Goal: Task Accomplishment & Management: Use online tool/utility

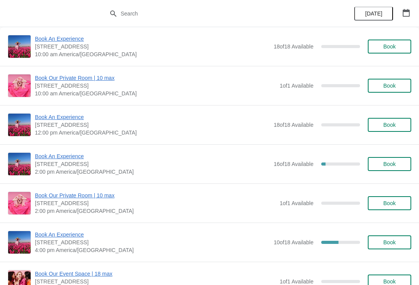
scroll to position [420, 0]
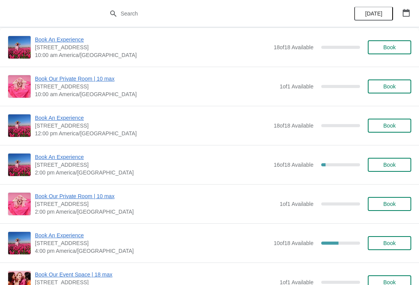
click at [38, 159] on span "Book An Experience" at bounding box center [152, 157] width 235 height 8
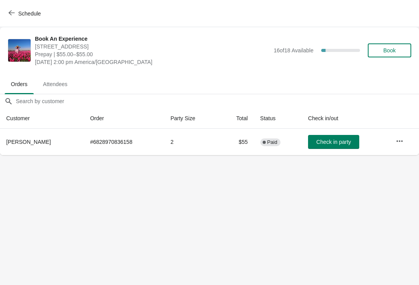
click at [399, 141] on icon "button" at bounding box center [400, 141] width 8 height 8
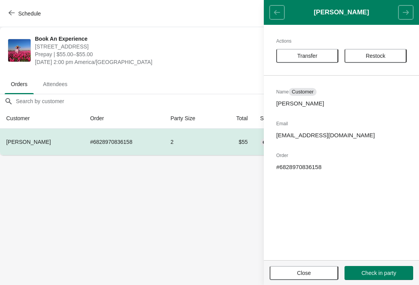
click at [315, 55] on span "Transfer" at bounding box center [307, 56] width 20 height 6
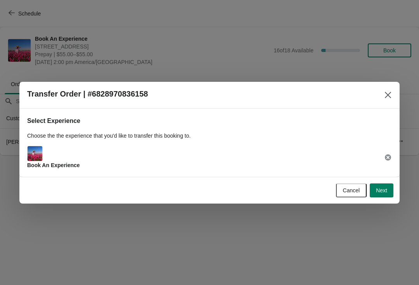
click at [378, 188] on span "Next" at bounding box center [381, 190] width 11 height 6
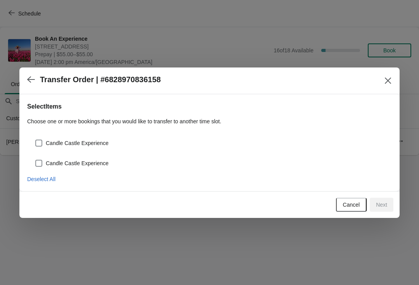
click at [39, 140] on span at bounding box center [38, 143] width 7 height 7
click at [36, 140] on input "Candle Castle Experience" at bounding box center [35, 140] width 0 height 0
checkbox input "true"
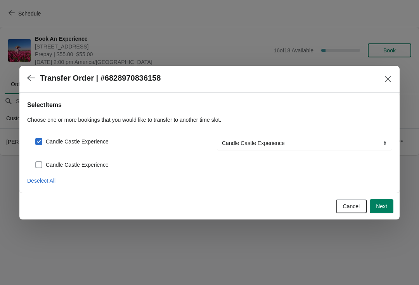
click at [38, 161] on span at bounding box center [38, 164] width 7 height 7
click at [36, 161] on input "Candle Castle Experience" at bounding box center [35, 161] width 0 height 0
checkbox input "true"
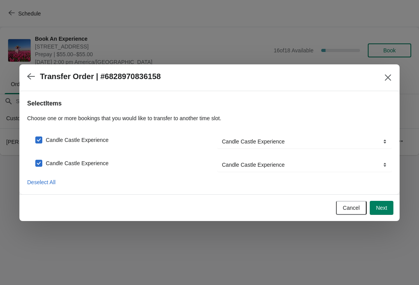
click at [384, 202] on button "Next" at bounding box center [382, 208] width 24 height 14
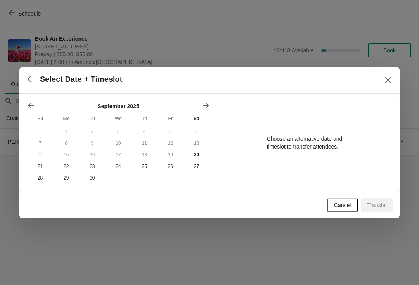
click at [208, 99] on button "Show next month, October 2025" at bounding box center [206, 106] width 14 height 14
click at [211, 99] on button "Show next month, November 2025" at bounding box center [206, 106] width 14 height 14
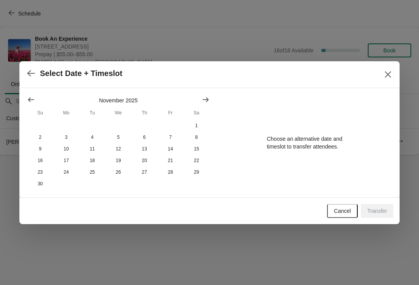
click at [211, 97] on button "Show next month, December 2025" at bounding box center [206, 100] width 14 height 14
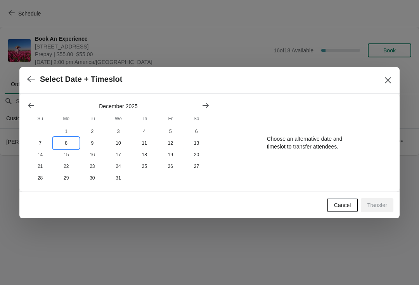
click at [68, 139] on button "8" at bounding box center [66, 143] width 26 height 12
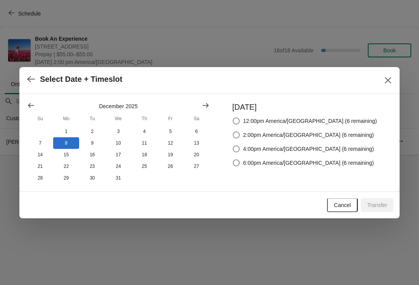
click at [320, 267] on div at bounding box center [209, 142] width 419 height 285
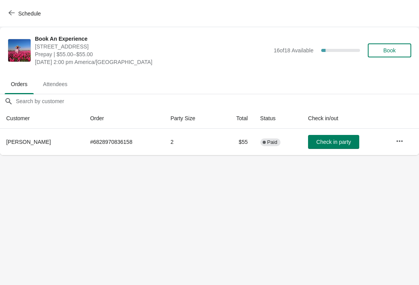
click at [402, 144] on icon "button" at bounding box center [400, 141] width 8 height 8
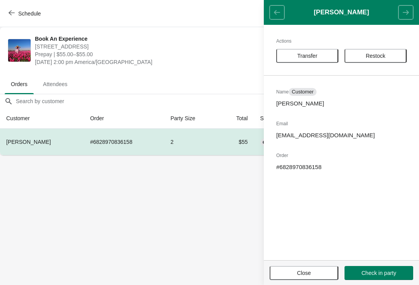
click at [320, 51] on button "Transfer" at bounding box center [307, 56] width 62 height 14
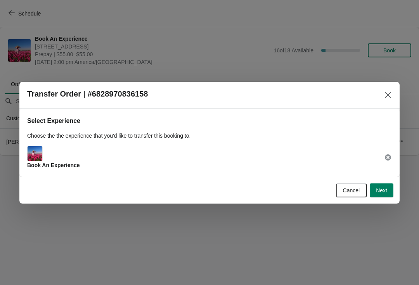
click at [378, 189] on span "Next" at bounding box center [381, 190] width 11 height 6
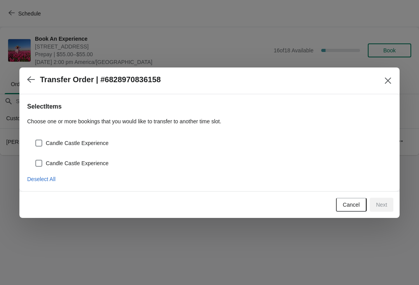
click at [41, 138] on label "Candle Castle Experience" at bounding box center [72, 143] width 74 height 11
click at [36, 140] on input "Candle Castle Experience" at bounding box center [35, 140] width 0 height 0
checkbox input "true"
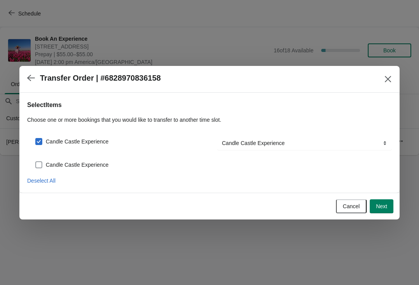
click at [41, 163] on span at bounding box center [38, 164] width 7 height 7
click at [36, 162] on input "Candle Castle Experience" at bounding box center [35, 161] width 0 height 0
checkbox input "true"
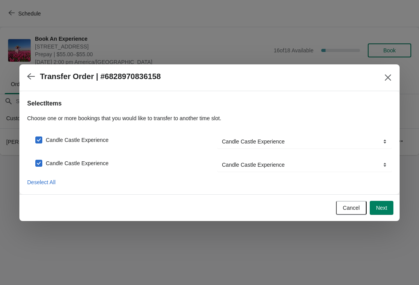
click at [387, 211] on span "Next" at bounding box center [381, 208] width 11 height 6
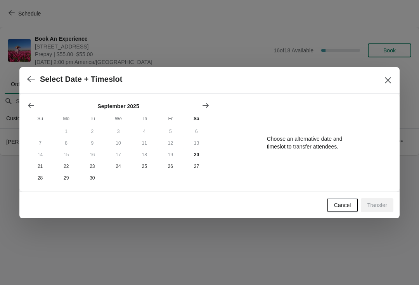
click at [203, 103] on icon "Show next month, October 2025" at bounding box center [206, 106] width 8 height 8
click at [197, 102] on div at bounding box center [118, 106] width 182 height 8
click at [203, 103] on icon "Show next month, November 2025" at bounding box center [206, 106] width 8 height 8
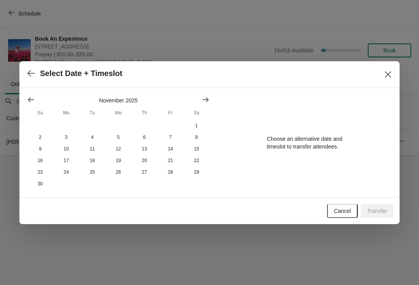
click at [206, 99] on icon "Show next month, December 2025" at bounding box center [205, 99] width 6 height 5
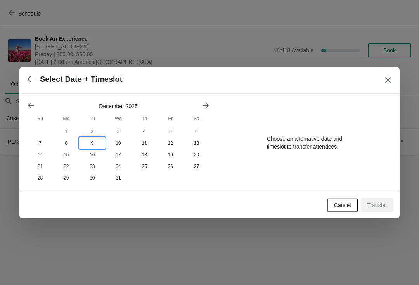
click at [91, 140] on button "9" at bounding box center [92, 143] width 26 height 12
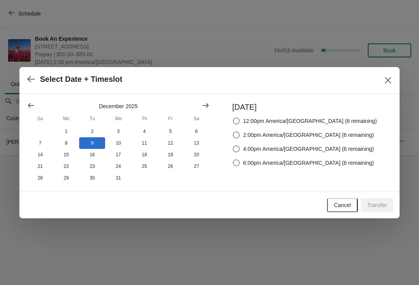
click at [240, 134] on span at bounding box center [236, 134] width 7 height 7
click at [233, 132] on input "2:00pm America/[GEOGRAPHIC_DATA] (6 remaining)" at bounding box center [233, 131] width 0 height 0
radio input "true"
click at [374, 203] on span "Transfer" at bounding box center [377, 205] width 20 height 6
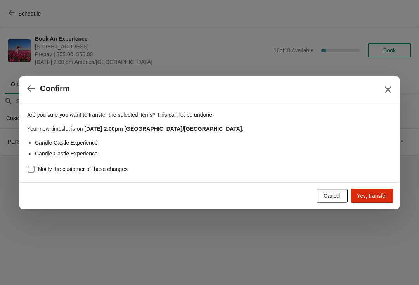
click at [32, 168] on span at bounding box center [31, 169] width 7 height 7
click at [28, 166] on input "Notify the customer of these changes" at bounding box center [28, 166] width 0 height 0
checkbox input "true"
click at [381, 197] on span "Yes, transfer" at bounding box center [372, 196] width 30 height 6
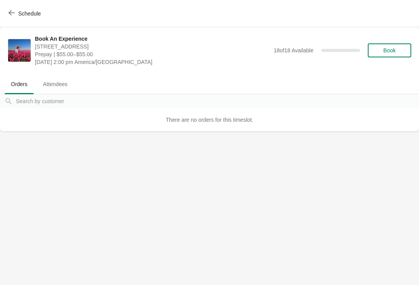
click at [7, 13] on button "Schedule" at bounding box center [25, 14] width 43 height 14
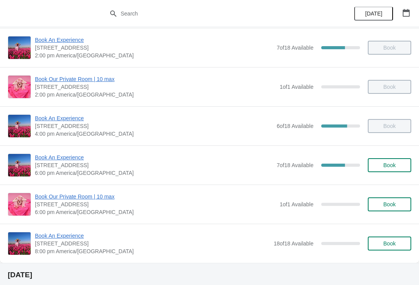
scroll to position [161, 0]
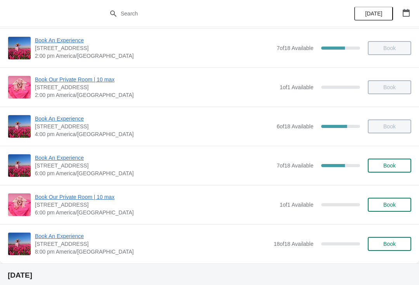
click at [69, 160] on span "Book An Experience" at bounding box center [154, 158] width 238 height 8
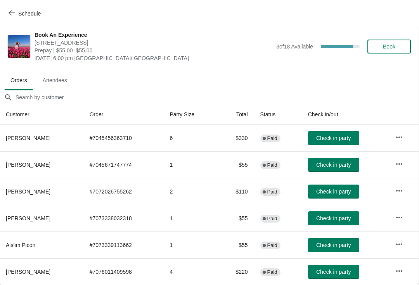
scroll to position [4, 0]
click at [402, 238] on button "button" at bounding box center [399, 244] width 14 height 14
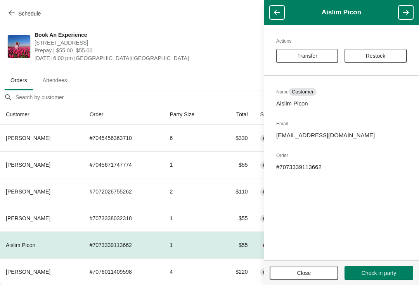
click at [322, 55] on span "Transfer" at bounding box center [307, 56] width 48 height 6
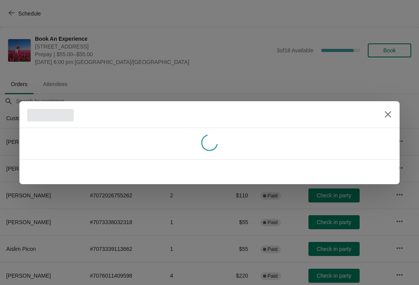
scroll to position [4, 0]
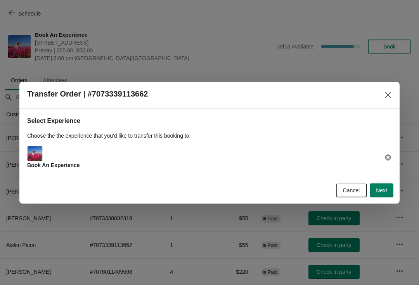
click at [387, 186] on button "Next" at bounding box center [382, 190] width 24 height 14
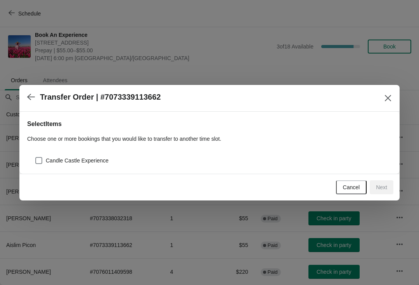
click at [94, 160] on span "Candle Castle Experience" at bounding box center [77, 161] width 63 height 8
click at [36, 157] on input "Candle Castle Experience" at bounding box center [35, 157] width 0 height 0
checkbox input "true"
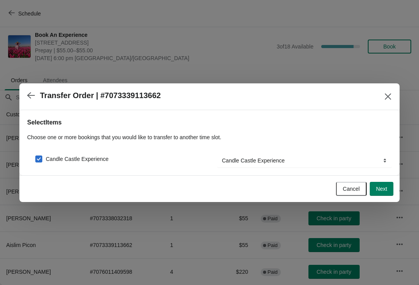
click at [387, 186] on span "Next" at bounding box center [381, 189] width 11 height 6
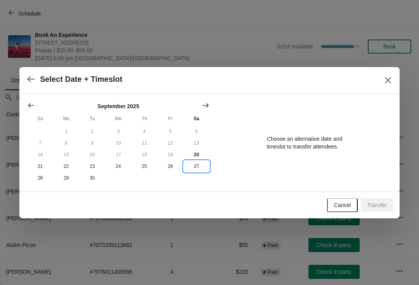
click at [197, 165] on button "27" at bounding box center [196, 167] width 26 height 12
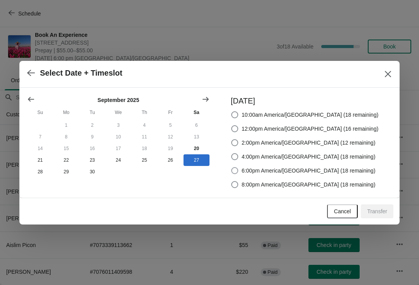
click at [347, 169] on span "6:00pm America/[GEOGRAPHIC_DATA] (18 remaining)" at bounding box center [309, 171] width 134 height 8
click at [232, 168] on input "6:00pm America/[GEOGRAPHIC_DATA] (18 remaining)" at bounding box center [231, 167] width 0 height 0
radio input "true"
click at [389, 209] on button "Transfer" at bounding box center [377, 211] width 33 height 14
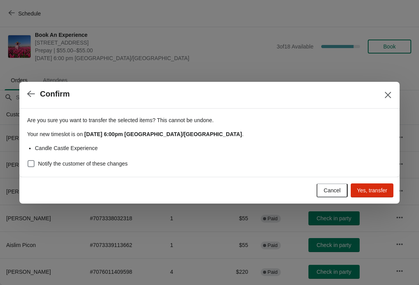
click at [103, 155] on div "Are you sure you want to transfer the selected items ? This cannot be undone. Y…" at bounding box center [209, 139] width 365 height 59
click at [100, 158] on label "Notify the customer of these changes" at bounding box center [77, 163] width 100 height 11
click at [28, 160] on input "Notify the customer of these changes" at bounding box center [28, 160] width 0 height 0
checkbox input "true"
click at [374, 187] on span "Yes, transfer" at bounding box center [372, 190] width 30 height 6
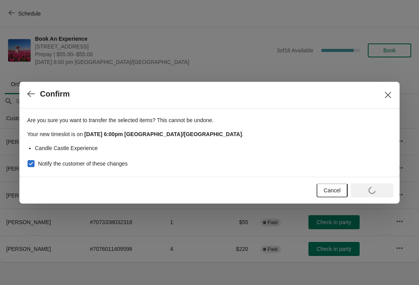
scroll to position [0, 0]
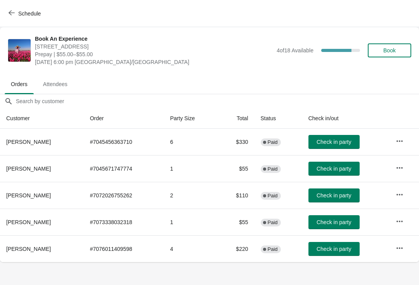
click at [402, 225] on button "button" at bounding box center [399, 221] width 14 height 14
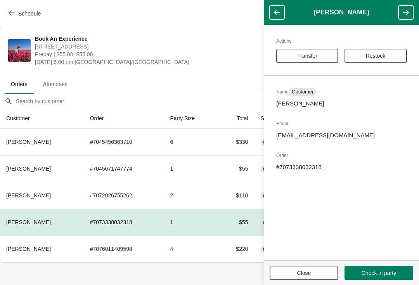
click at [319, 53] on span "Transfer" at bounding box center [307, 56] width 48 height 6
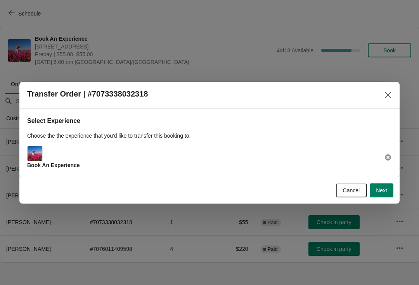
click at [384, 189] on span "Next" at bounding box center [381, 190] width 11 height 6
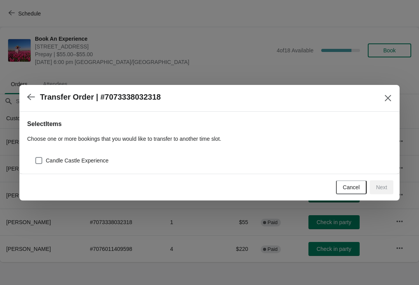
click at [93, 171] on div "Select Items Choose one or more bookings that you would like to transfer to ano…" at bounding box center [209, 143] width 380 height 62
click at [92, 160] on span "Candle Castle Experience" at bounding box center [77, 161] width 63 height 8
click at [36, 157] on input "Candle Castle Experience" at bounding box center [35, 157] width 0 height 0
checkbox input "true"
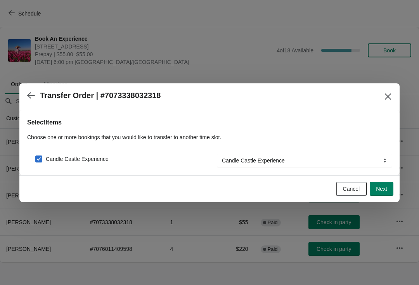
click at [387, 188] on span "Next" at bounding box center [381, 189] width 11 height 6
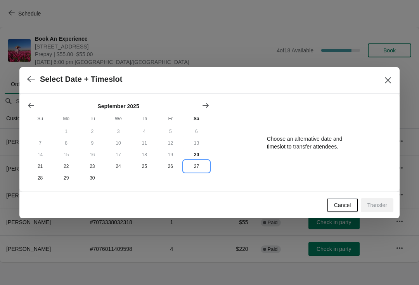
click at [195, 167] on button "27" at bounding box center [196, 167] width 26 height 12
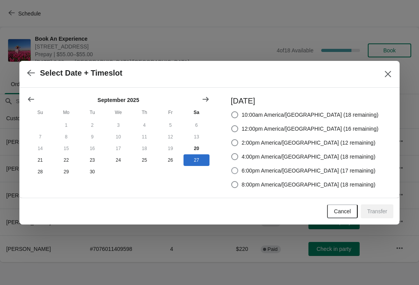
click at [351, 176] on label "6:00pm America/[GEOGRAPHIC_DATA] (17 remaining)" at bounding box center [303, 170] width 145 height 11
click at [232, 168] on input "6:00pm America/[GEOGRAPHIC_DATA] (17 remaining)" at bounding box center [231, 167] width 0 height 0
radio input "true"
click at [385, 215] on button "Transfer" at bounding box center [377, 211] width 33 height 14
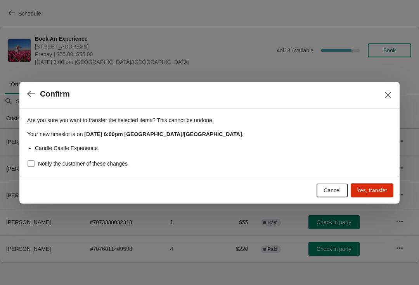
click at [93, 162] on span "Notify the customer of these changes" at bounding box center [83, 164] width 90 height 8
click at [28, 161] on input "Notify the customer of these changes" at bounding box center [28, 160] width 0 height 0
checkbox input "true"
click at [382, 186] on button "Yes, transfer" at bounding box center [372, 190] width 43 height 14
